Goal: Transaction & Acquisition: Subscribe to service/newsletter

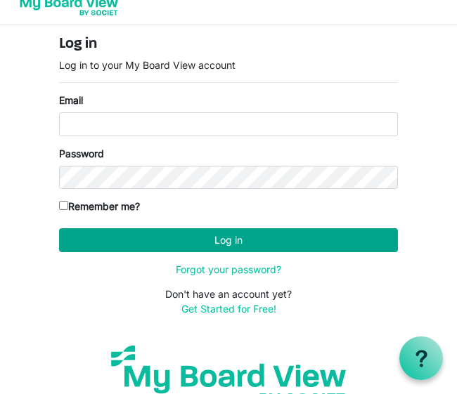
scroll to position [18, 0]
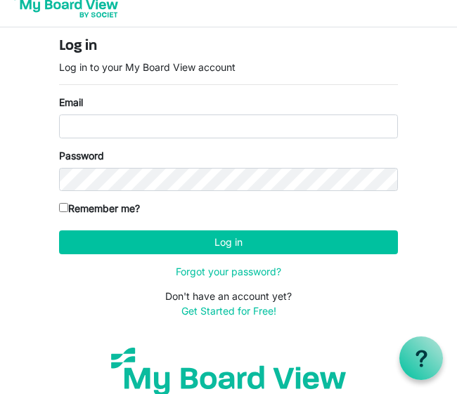
click at [195, 141] on form "Log in Log in to your My Board View account Email Password Remember me? [GEOGRA…" at bounding box center [228, 177] width 339 height 281
click at [143, 112] on div "Email" at bounding box center [228, 117] width 339 height 44
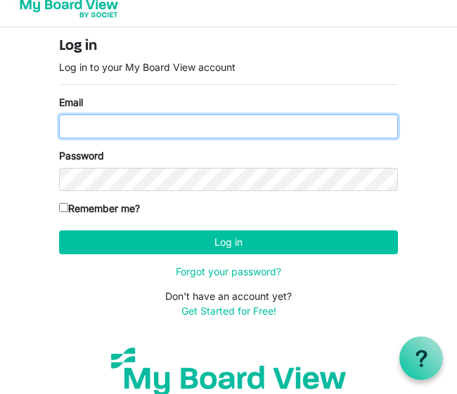
click at [137, 118] on input "Email" at bounding box center [228, 127] width 339 height 24
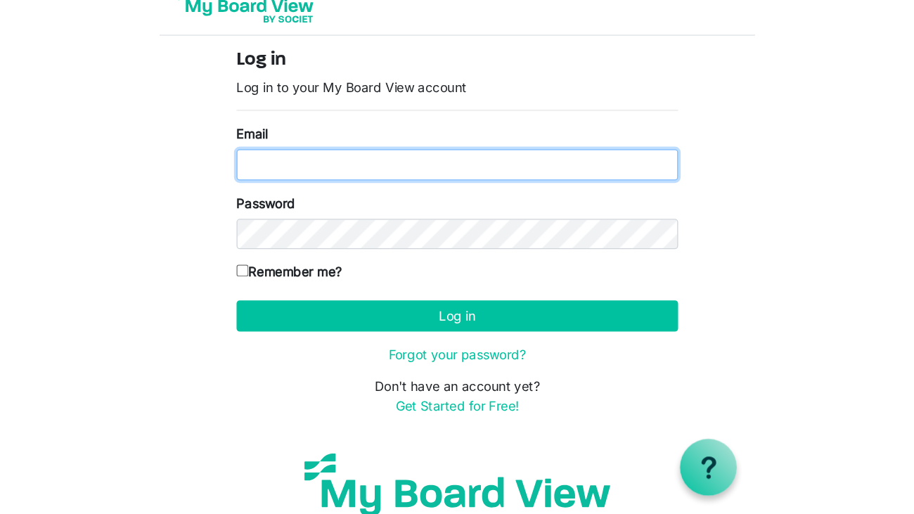
scroll to position [0, 0]
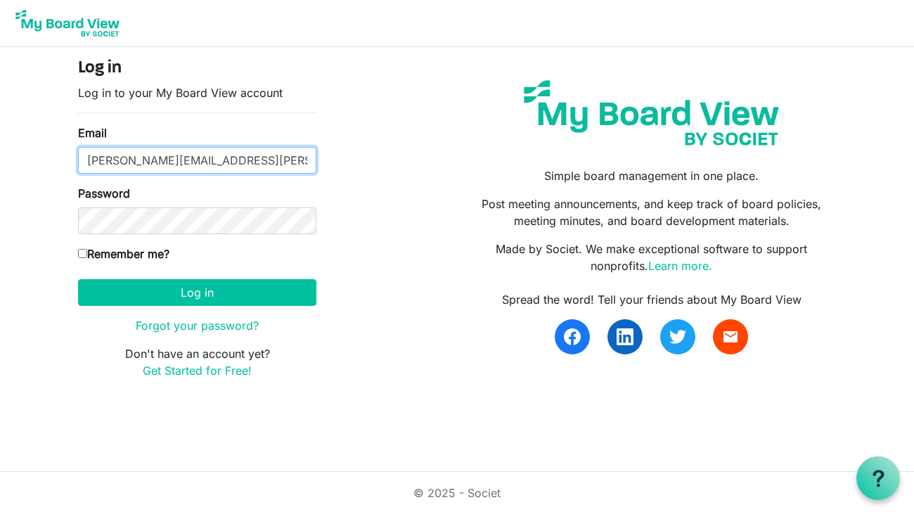
type input "[PERSON_NAME][EMAIL_ADDRESS][PERSON_NAME][DOMAIN_NAME]"
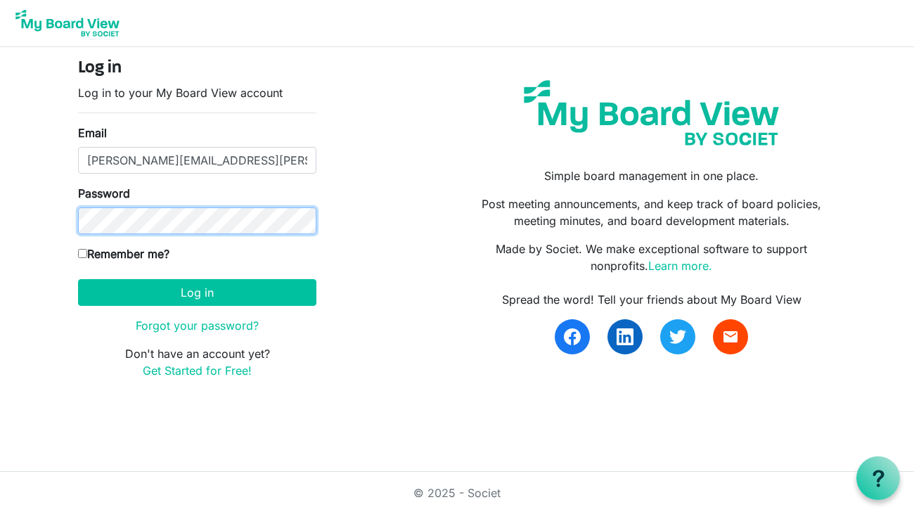
click at [78, 279] on button "Log in" at bounding box center [197, 292] width 238 height 27
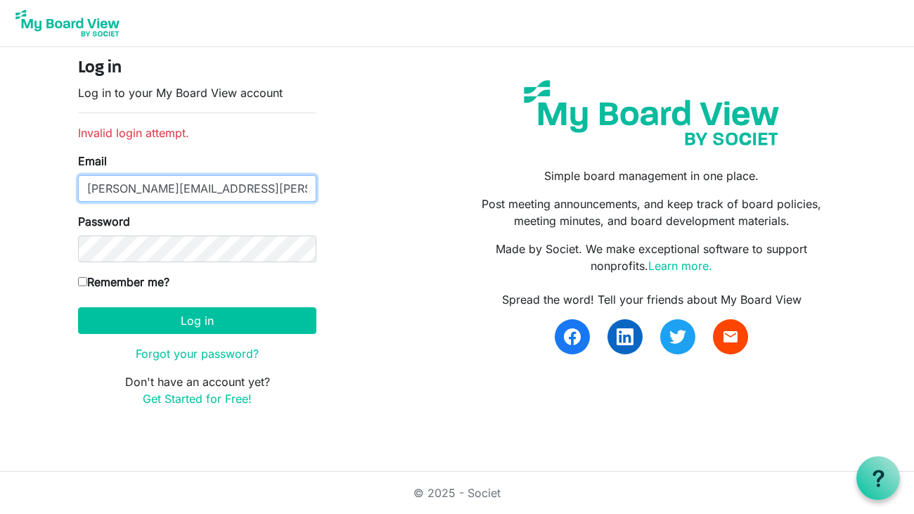
click at [291, 180] on input "[PERSON_NAME][EMAIL_ADDRESS][PERSON_NAME][DOMAIN_NAME]" at bounding box center [197, 188] width 238 height 27
click at [198, 400] on link "Get Started for Free!" at bounding box center [197, 399] width 109 height 14
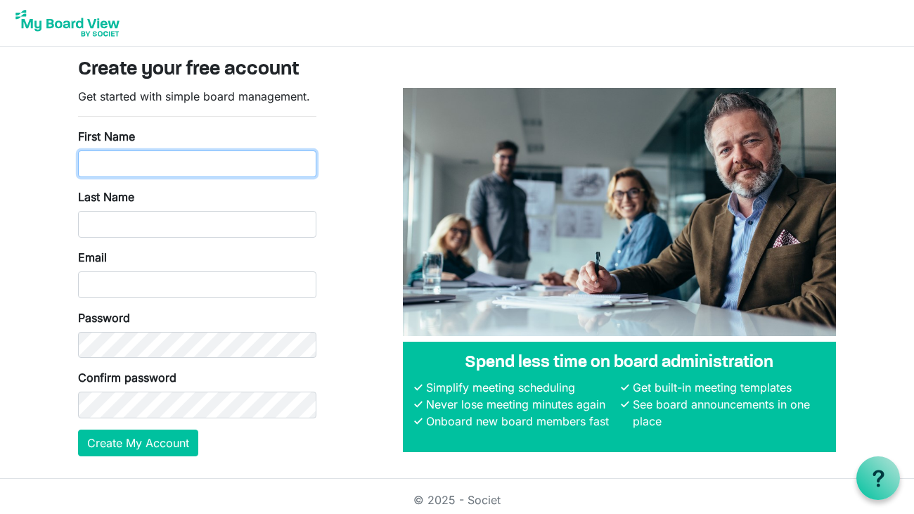
click at [177, 153] on input "First Name" at bounding box center [197, 163] width 238 height 27
type input "[PERSON_NAME]"
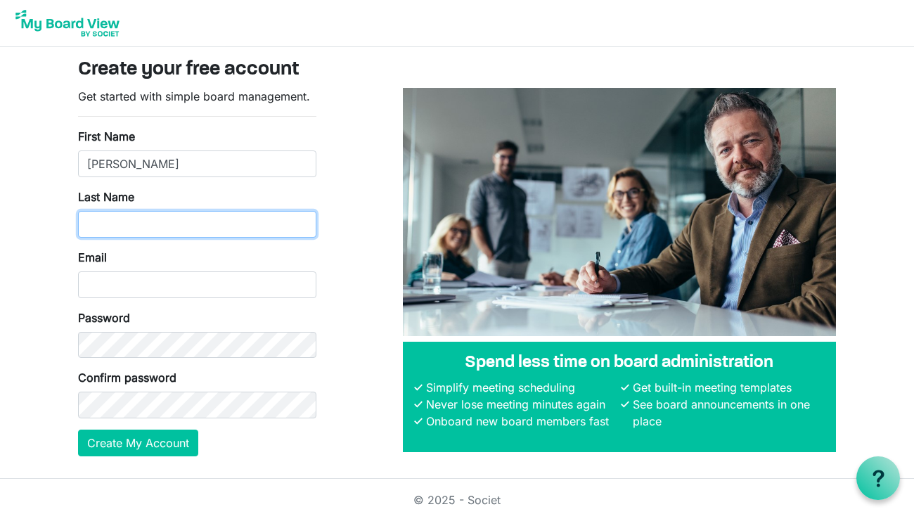
click at [167, 230] on input "Last Name" at bounding box center [197, 224] width 238 height 27
type input "callejas"
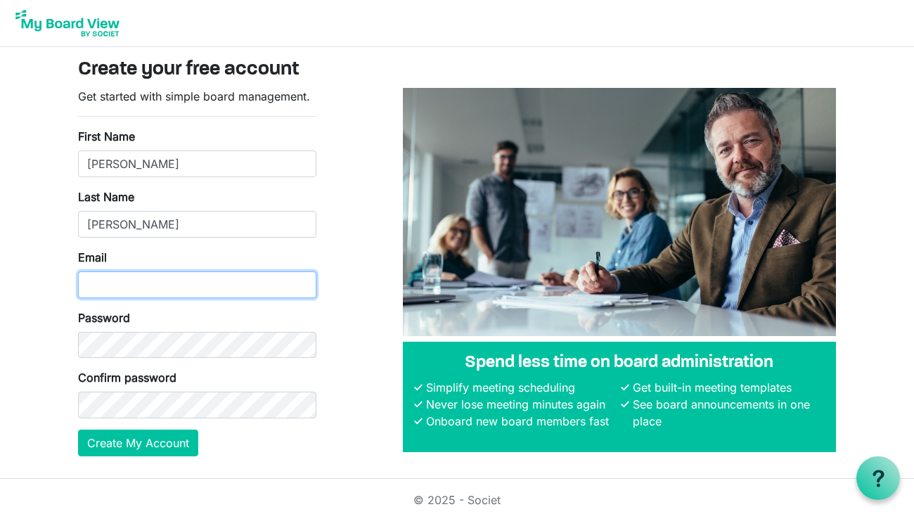
click at [143, 271] on input "Email" at bounding box center [197, 284] width 238 height 27
type input "[PERSON_NAME][EMAIL_ADDRESS][PERSON_NAME][DOMAIN_NAME]"
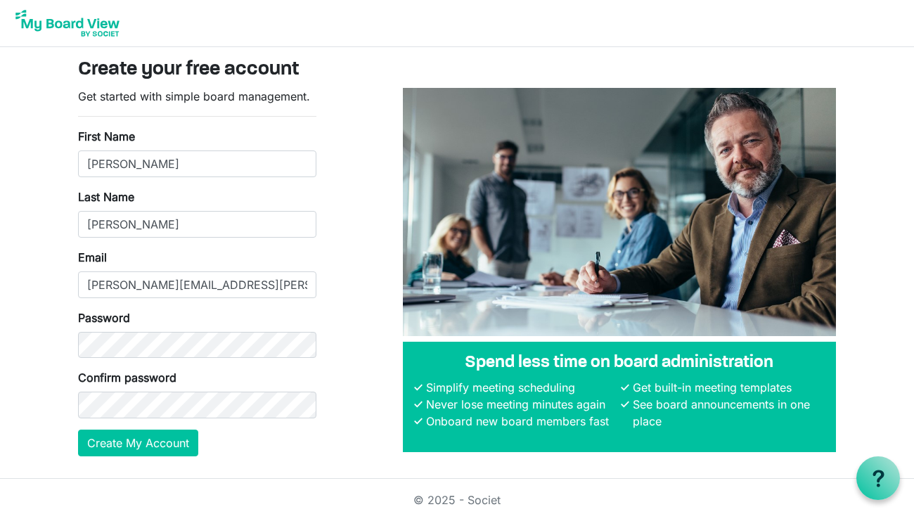
click at [104, 330] on div "Password" at bounding box center [197, 333] width 238 height 49
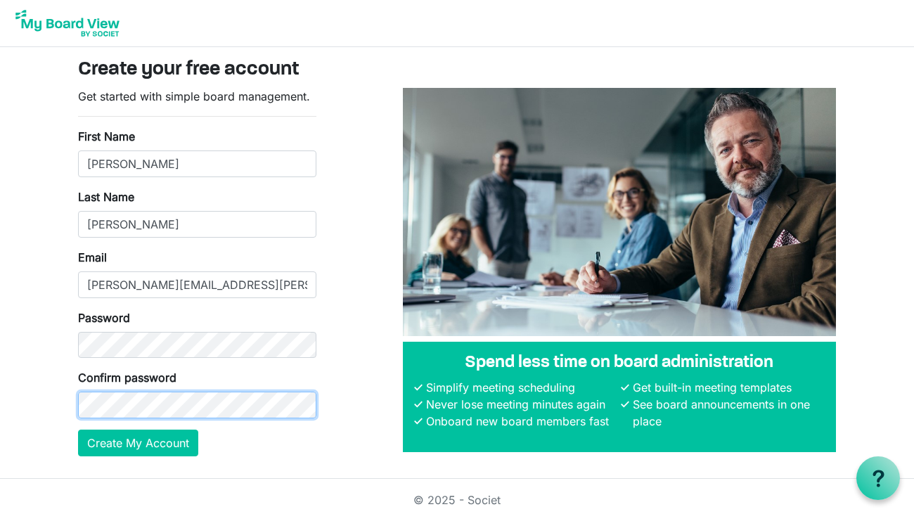
click at [78, 429] on button "Create My Account" at bounding box center [138, 442] width 120 height 27
